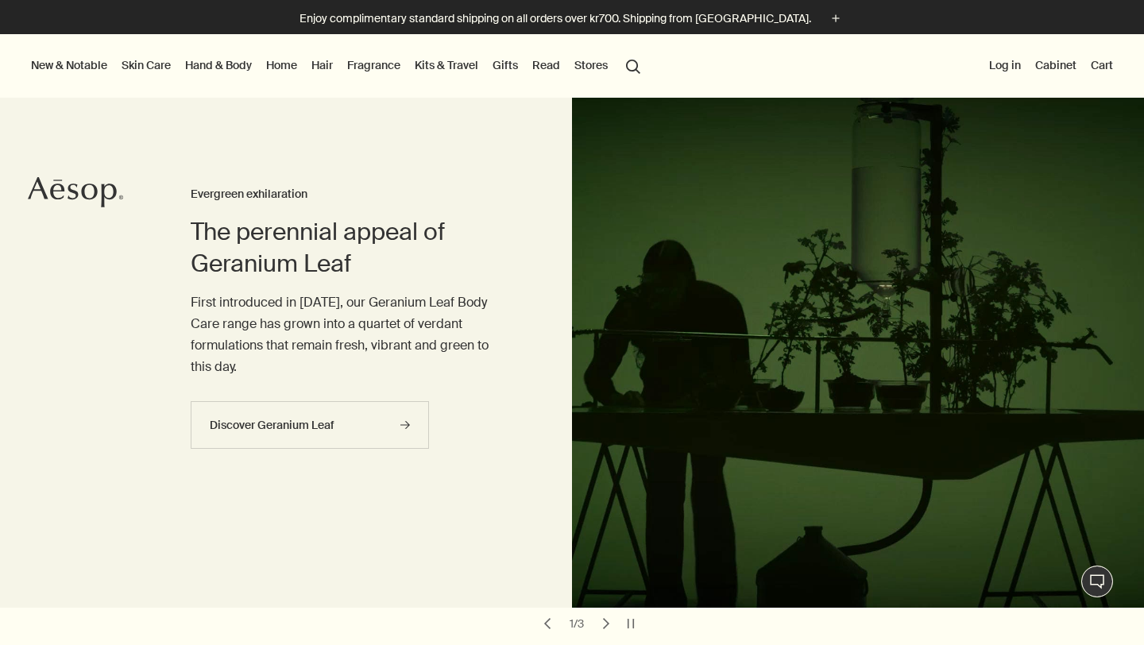
click at [222, 69] on link "Hand & Body" at bounding box center [218, 65] width 73 height 21
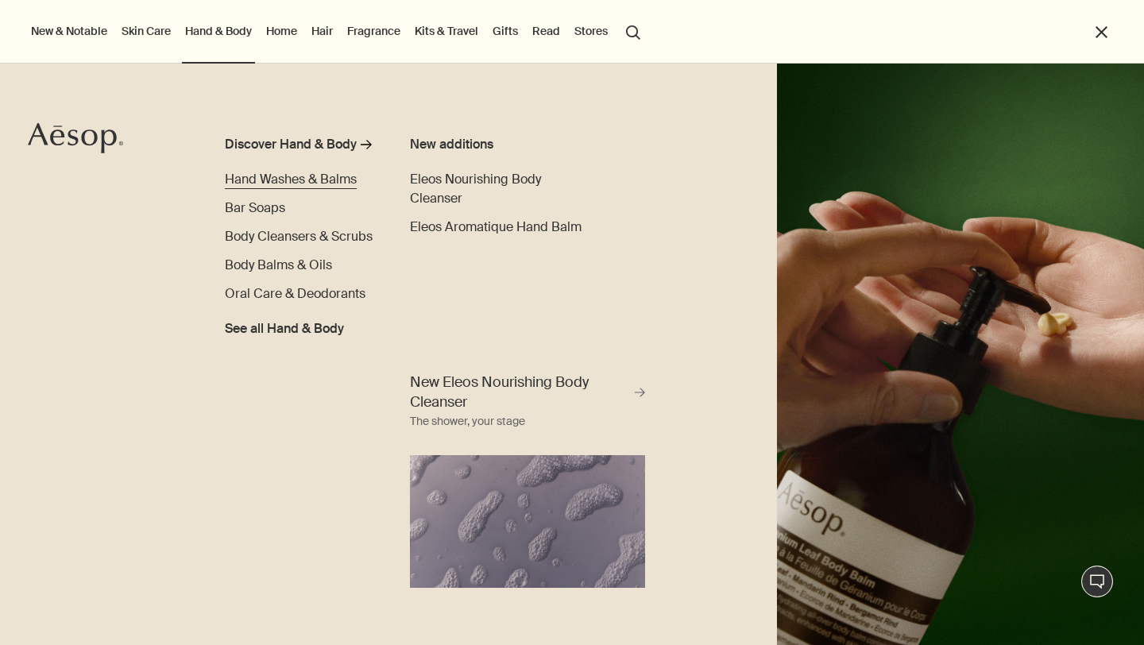
click at [314, 180] on span "Hand Washes & Balms" at bounding box center [291, 179] width 132 height 17
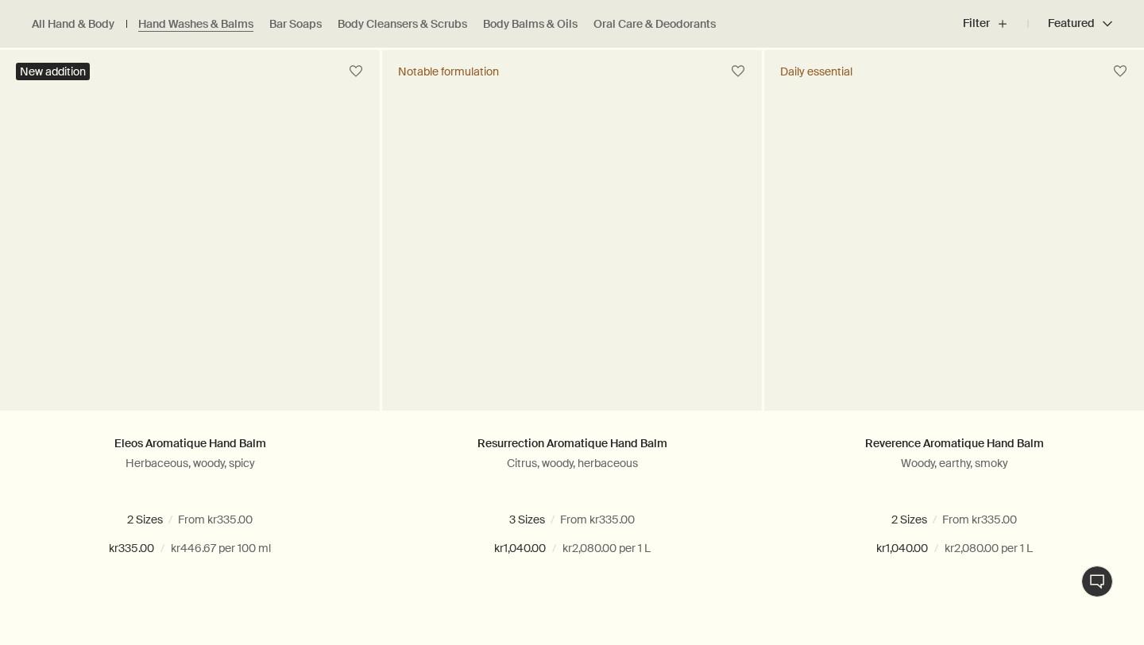
scroll to position [468, 0]
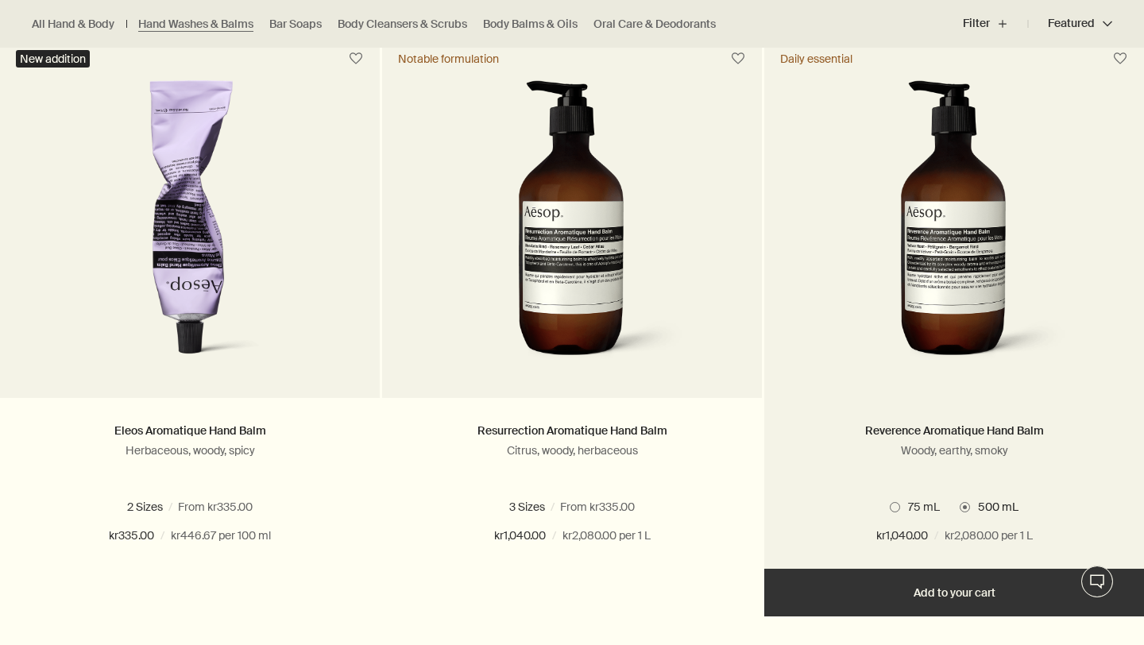
click at [902, 511] on span "75 mL" at bounding box center [920, 507] width 40 height 14
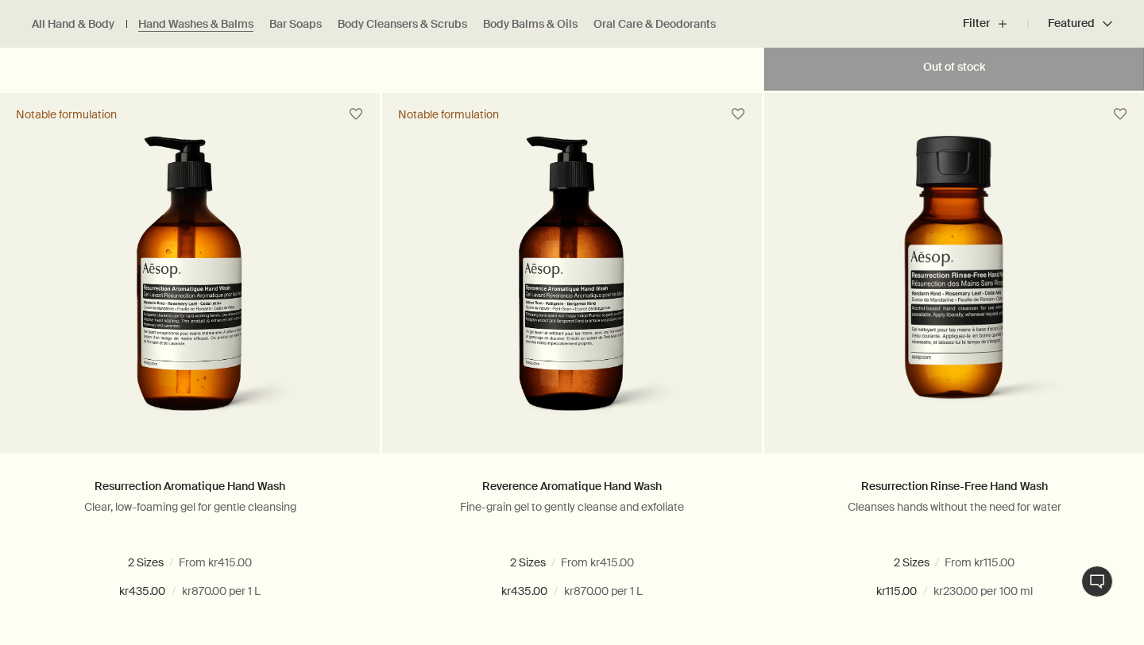
scroll to position [996, 0]
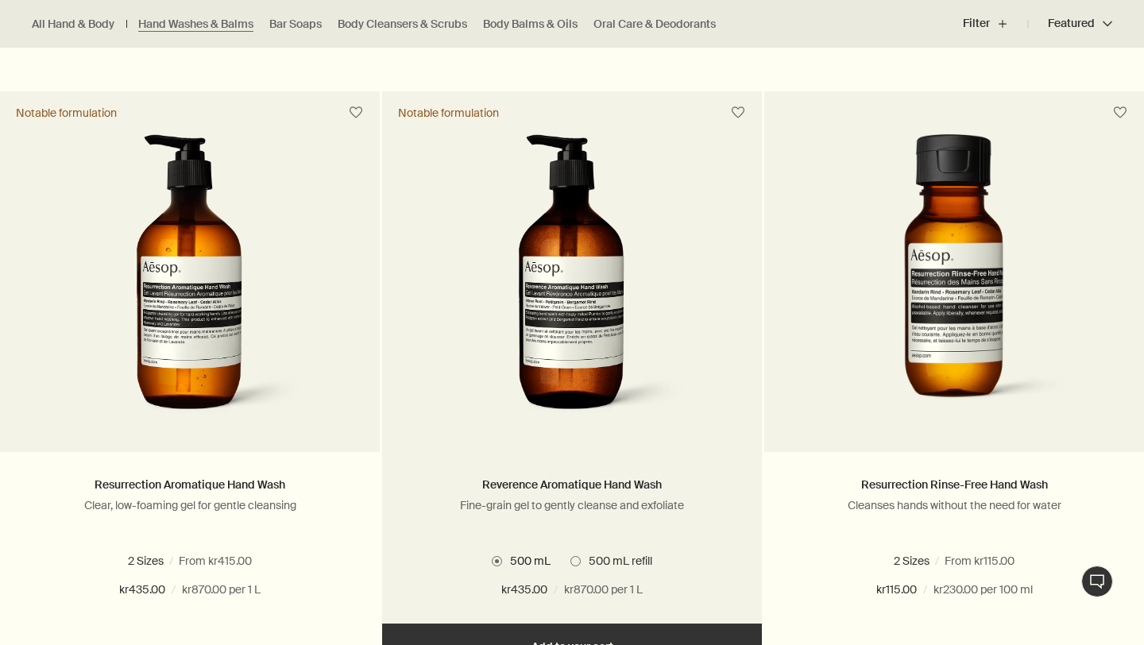
click at [578, 563] on span at bounding box center [575, 561] width 10 height 10
click at [499, 560] on span at bounding box center [497, 561] width 10 height 10
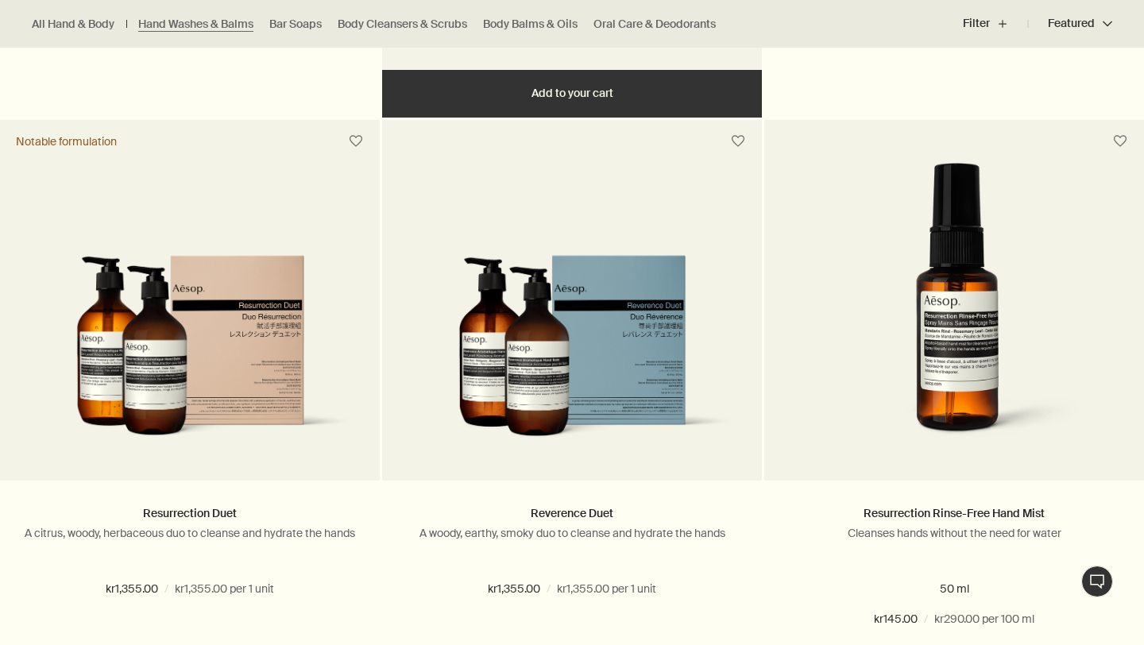
scroll to position [1552, 0]
